Goal: Transaction & Acquisition: Purchase product/service

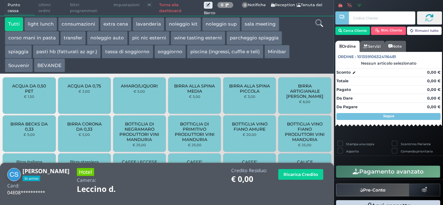
click at [174, 9] on link "Torna alla dashboard" at bounding box center [179, 8] width 48 height 16
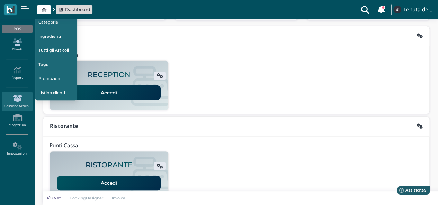
click at [17, 46] on link "Clienti" at bounding box center [17, 45] width 30 height 19
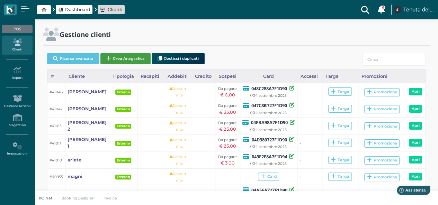
click at [114, 61] on button "Crea Anagrafica" at bounding box center [125, 58] width 50 height 11
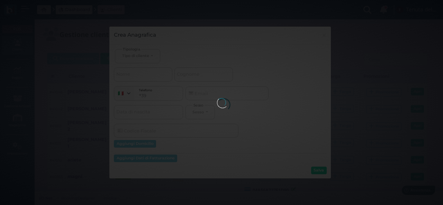
select select
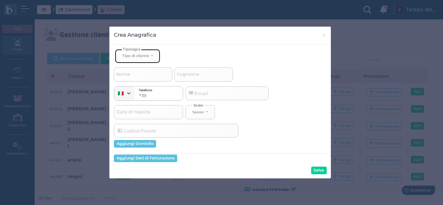
click at [153, 56] on button "Tipo di cliente" at bounding box center [137, 56] width 45 height 14
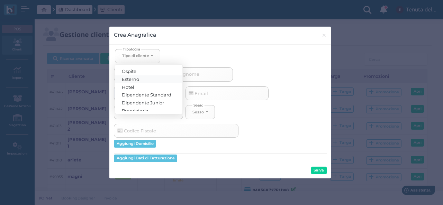
click at [145, 79] on link "Esterno" at bounding box center [148, 79] width 67 height 8
select select "[object Object]"
select select
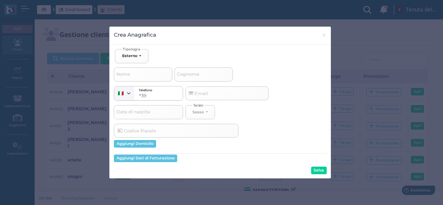
click at [187, 72] on span "Cognome" at bounding box center [188, 74] width 25 height 9
click at [187, 72] on input "Cognome" at bounding box center [204, 75] width 59 height 14
type input "c"
select select
type input "ca"
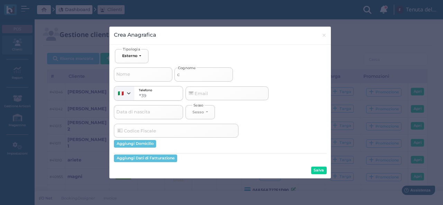
select select
type input "cav"
select select
type input "cava"
select select
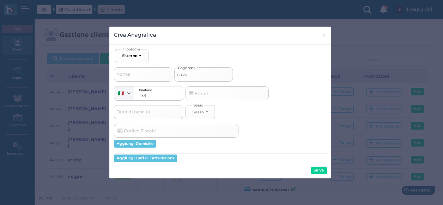
type input "caval"
select select
type input "cavall"
select select
type input "cavallo"
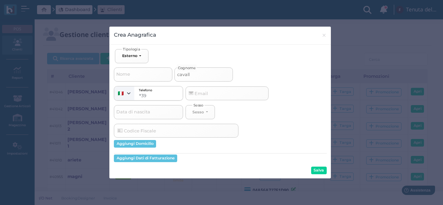
select select
type input "cavallo"
select select
type input "cavallo"
click at [325, 169] on button "Salva" at bounding box center [319, 171] width 16 height 8
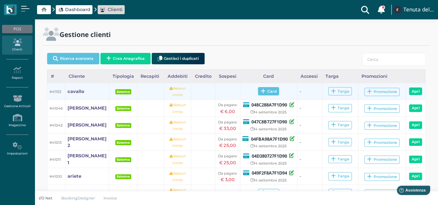
click at [261, 91] on icon at bounding box center [263, 91] width 5 height 5
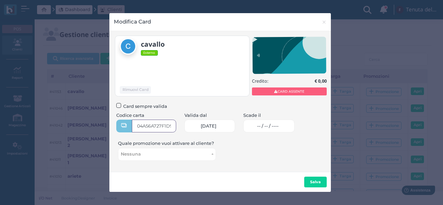
type input "04A56A727F1D90"
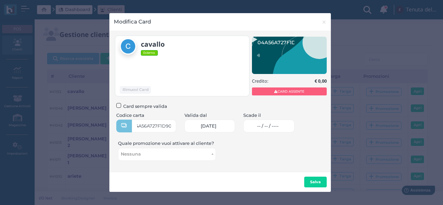
click at [275, 128] on span "-- / -- / ----" at bounding box center [267, 127] width 21 height 6
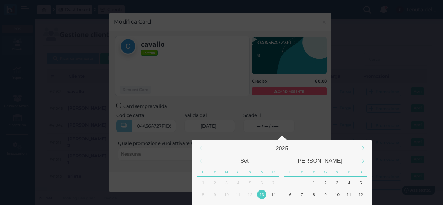
scroll to position [65, 0]
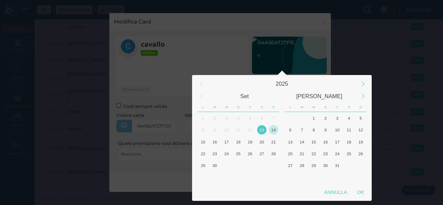
click at [273, 129] on div "14" at bounding box center [273, 129] width 9 height 9
click at [360, 193] on div "OK" at bounding box center [360, 192] width 17 height 12
type input "14/09/2025"
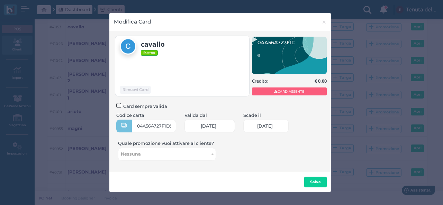
scroll to position [0, 29]
click at [315, 184] on b "Salva" at bounding box center [315, 182] width 11 height 5
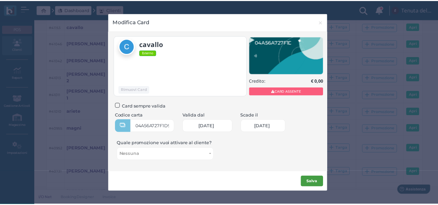
scroll to position [0, 0]
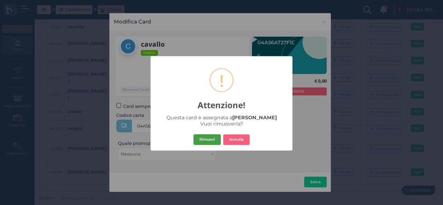
click at [212, 141] on button "Rimuovi" at bounding box center [207, 139] width 27 height 11
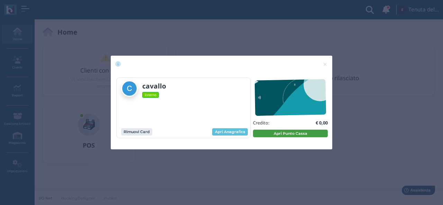
click at [276, 133] on button "Apri Punto Cassa" at bounding box center [290, 134] width 75 height 8
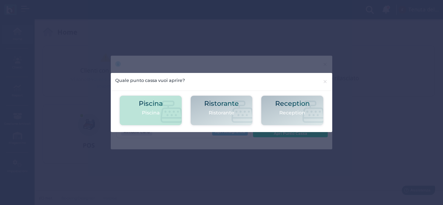
click at [160, 114] on p "Piscina" at bounding box center [151, 112] width 24 height 7
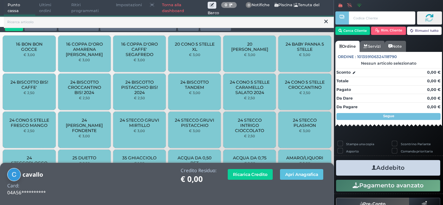
click at [140, 29] on button "piscina (ingressi, cuffie e teli)" at bounding box center [138, 24] width 77 height 14
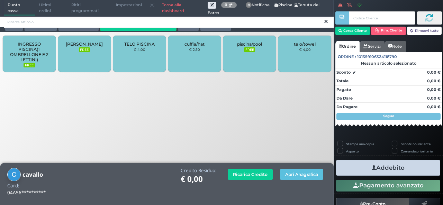
click at [149, 25] on input "search" at bounding box center [169, 22] width 330 height 12
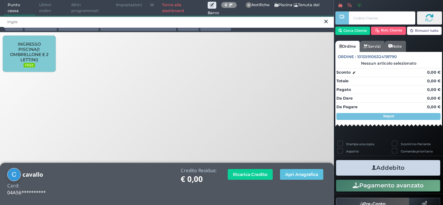
type input "ingre"
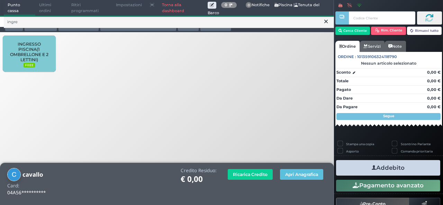
click at [43, 55] on span "INGRESSO PISCINA(1 OMBRELLONE E 2 LETTINI)" at bounding box center [29, 52] width 41 height 21
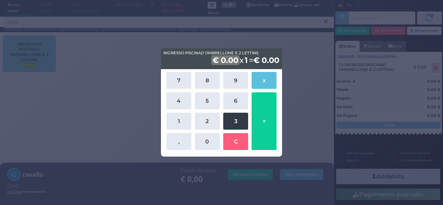
click at [244, 124] on button "3" at bounding box center [235, 121] width 25 height 17
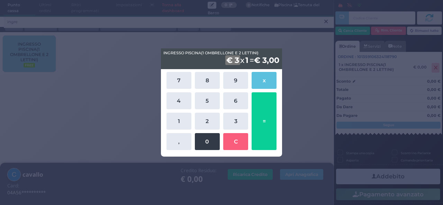
click at [210, 144] on button "0" at bounding box center [207, 141] width 25 height 17
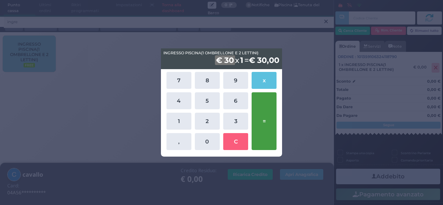
click at [266, 115] on button "=" at bounding box center [264, 121] width 25 height 58
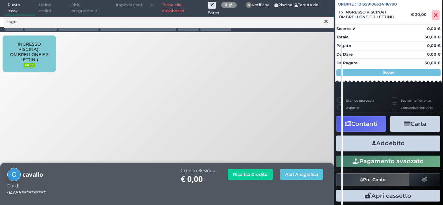
scroll to position [77, 0]
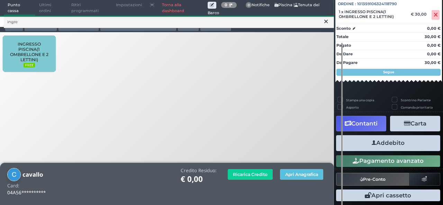
click at [395, 144] on button "Addebito" at bounding box center [388, 143] width 104 height 16
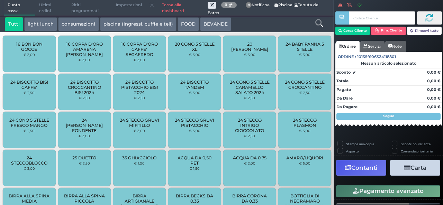
click at [395, 144] on div "Scontrino Parlante" at bounding box center [415, 144] width 47 height 7
click at [162, 9] on link "Torna alla dashboard" at bounding box center [183, 8] width 50 height 16
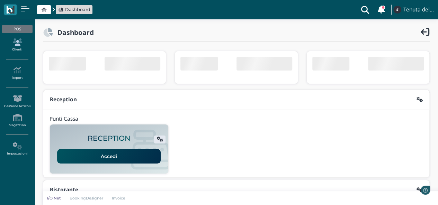
click at [21, 52] on link "Clienti" at bounding box center [17, 45] width 30 height 19
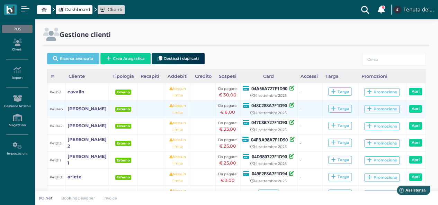
click at [191, 100] on td at bounding box center [203, 108] width 24 height 17
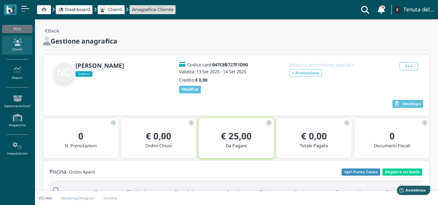
click at [21, 45] on icon at bounding box center [17, 42] width 30 height 8
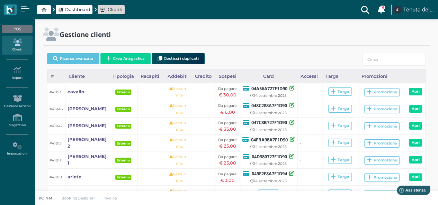
click at [80, 12] on span "Dashboard" at bounding box center [77, 9] width 25 height 7
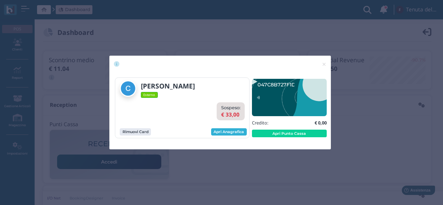
click at [232, 134] on link "Apri Anagrafica" at bounding box center [229, 132] width 36 height 8
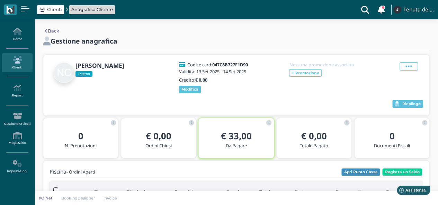
scroll to position [35, 0]
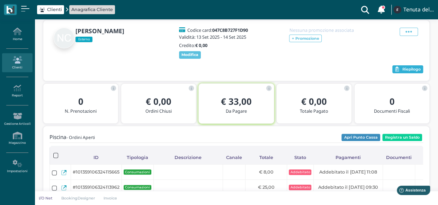
click at [398, 70] on button "Riepilogo" at bounding box center [407, 69] width 31 height 8
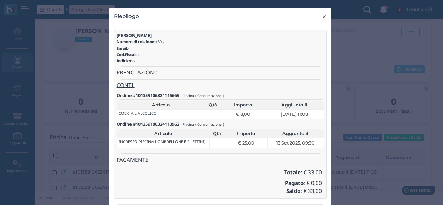
click at [323, 15] on span "×" at bounding box center [324, 16] width 5 height 9
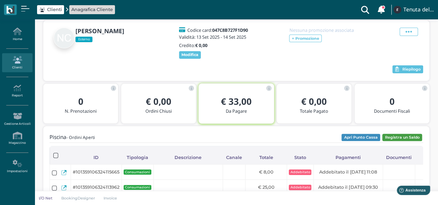
click at [398, 137] on button "Registra un Saldo" at bounding box center [402, 138] width 40 height 8
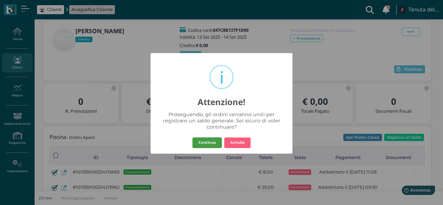
click at [201, 143] on button "Continua" at bounding box center [207, 142] width 29 height 11
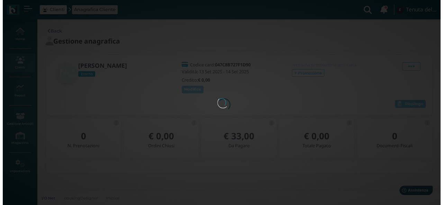
scroll to position [0, 0]
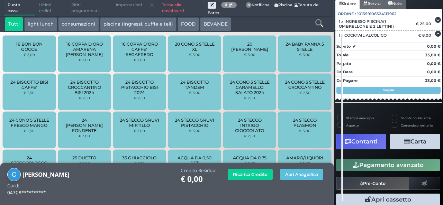
scroll to position [68, 0]
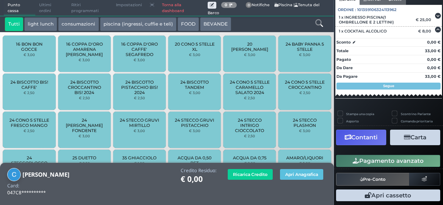
click at [412, 139] on button "Carta" at bounding box center [415, 138] width 50 height 16
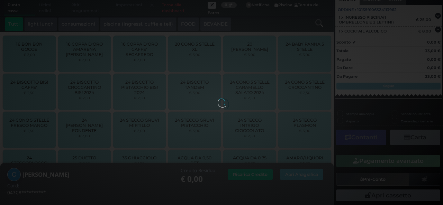
scroll to position [39, 0]
